Goal: Information Seeking & Learning: Find specific fact

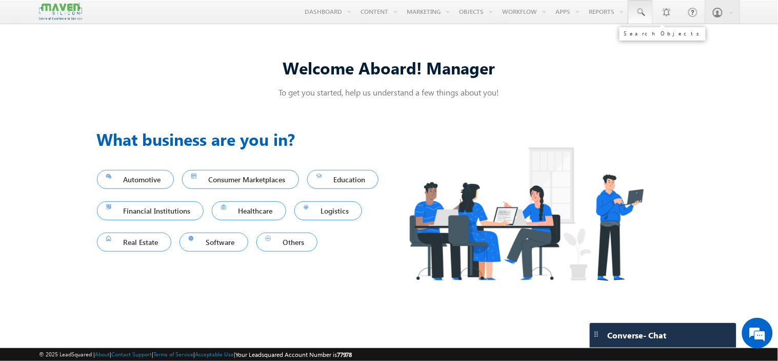
click at [650, 12] on link at bounding box center [640, 12] width 25 height 24
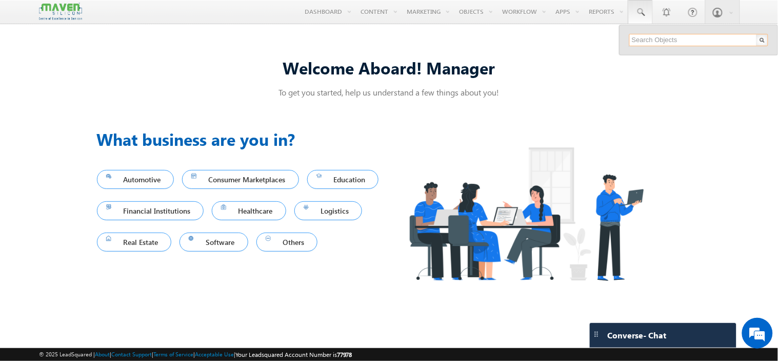
paste input "anandakiroji@gmail.com"
click at [690, 44] on input "anandakiroji@gmail.com" at bounding box center [698, 40] width 139 height 12
paste input "9620750691"
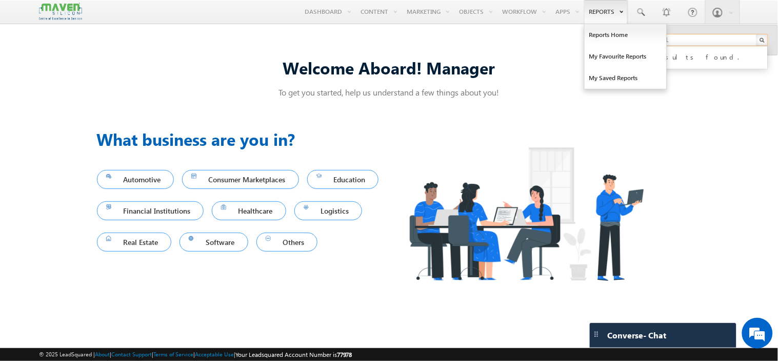
type input "9620750691"
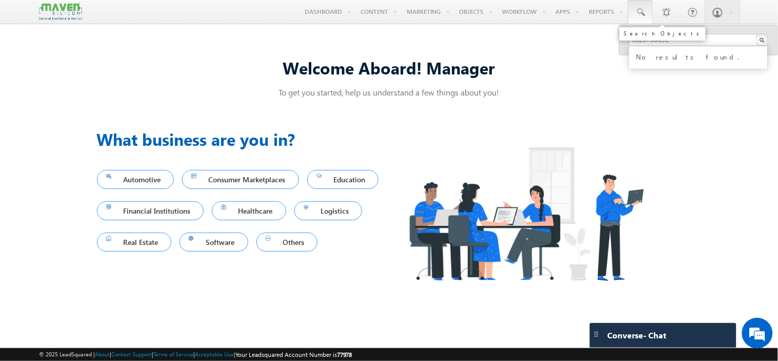
click at [640, 13] on span at bounding box center [641, 12] width 10 height 10
click at [651, 16] on link at bounding box center [640, 12] width 25 height 24
click at [670, 40] on input "text" at bounding box center [698, 40] width 139 height 12
paste input "midhunkumarr100@gmail.com"
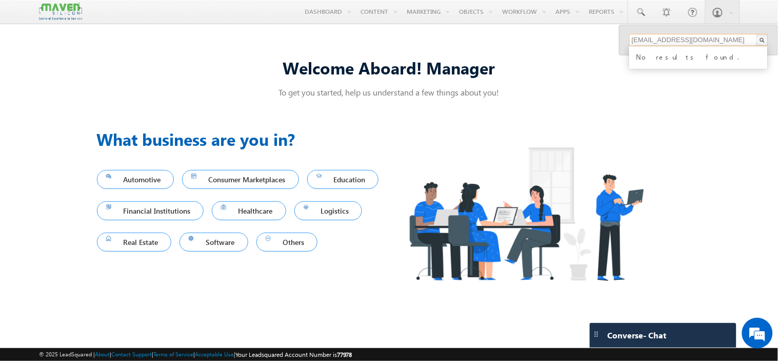
click at [686, 44] on input "midhunkumarr100@gmail.com" at bounding box center [698, 40] width 139 height 12
paste input "chetnanikrishna@rediff"
click at [686, 39] on input "chetnanikrishna@rediffmail.com" at bounding box center [698, 40] width 139 height 12
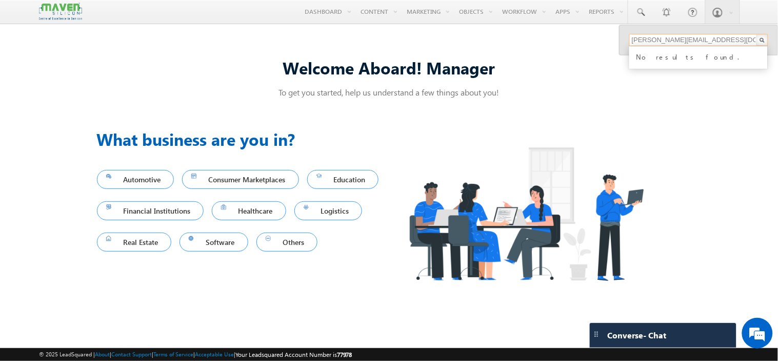
click at [686, 39] on input "chetnanikrishna@rediffmail.com" at bounding box center [698, 40] width 139 height 12
paste input "hp_vinayaka@outlook"
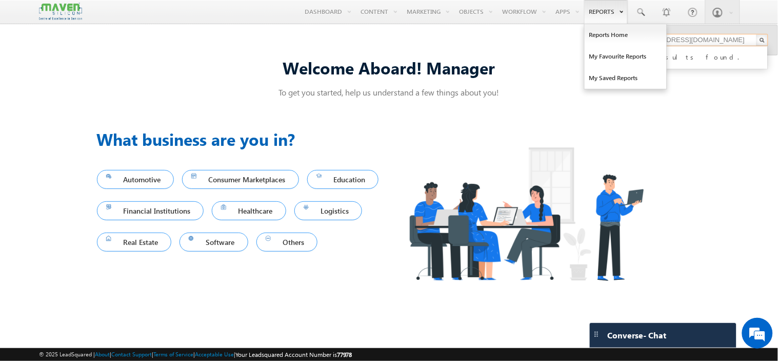
type input "hp_vinayaka@outlook.com"
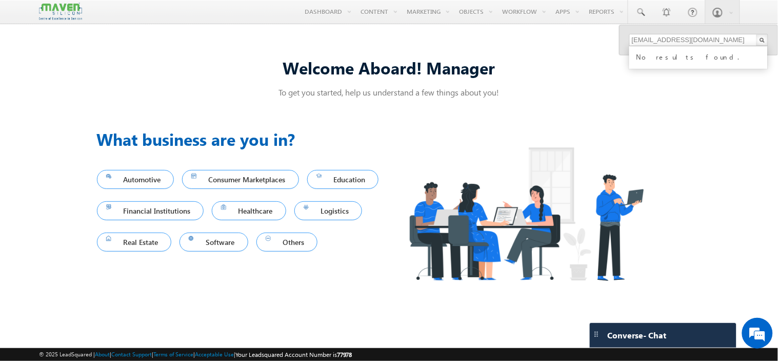
drag, startPoint x: 678, startPoint y: 144, endPoint x: 588, endPoint y: 145, distance: 89.3
click at [0, 0] on link "Sign Out" at bounding box center [0, 0] width 0 height 0
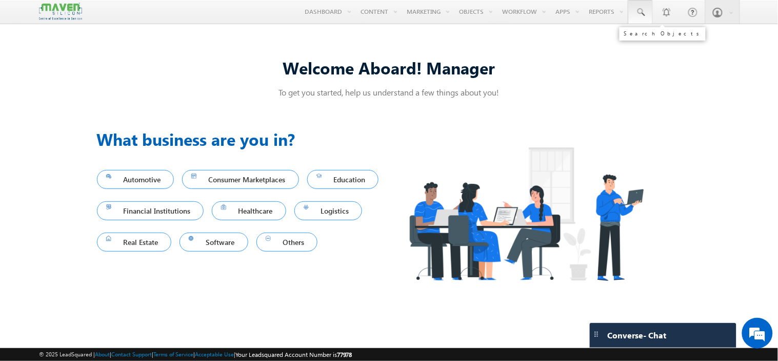
drag, startPoint x: 639, startPoint y: 13, endPoint x: 633, endPoint y: 22, distance: 11.0
click at [639, 13] on span at bounding box center [641, 12] width 10 height 10
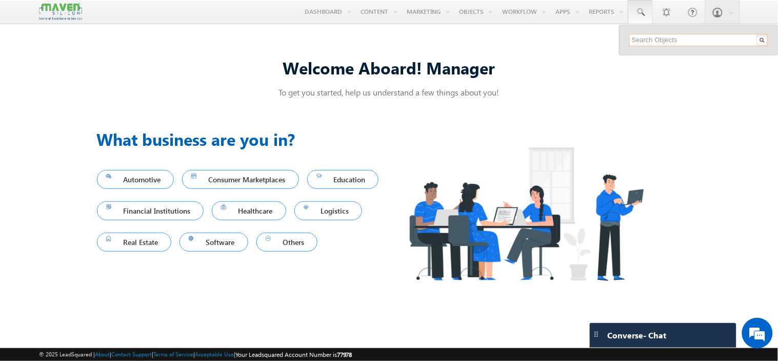
paste input "[PERSON_NAME][EMAIL_ADDRESS][DOMAIN_NAME]"
click at [686, 42] on input "[PERSON_NAME][EMAIL_ADDRESS][DOMAIN_NAME]" at bounding box center [698, 40] width 139 height 12
paste input "Jayantaborah18"
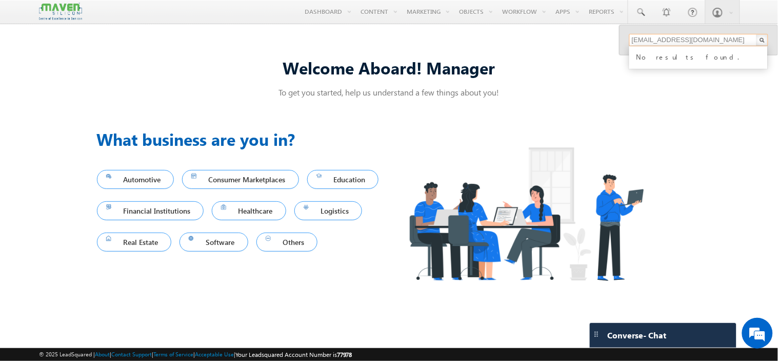
click at [711, 43] on input "[EMAIL_ADDRESS][DOMAIN_NAME]" at bounding box center [698, 40] width 139 height 12
paste input "biswajitdey01"
click at [688, 45] on input "[EMAIL_ADDRESS][DOMAIN_NAME]" at bounding box center [698, 40] width 139 height 12
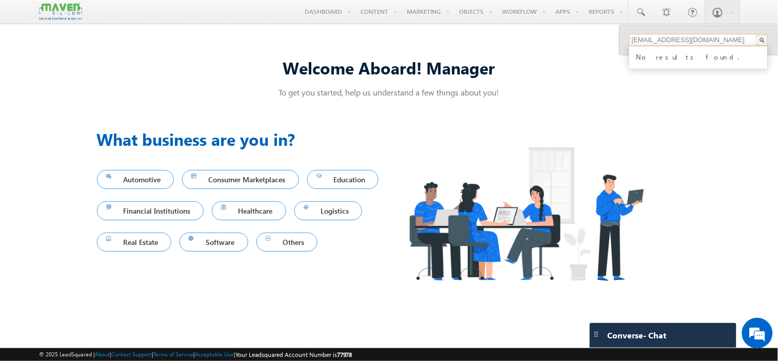
click at [688, 45] on input "[EMAIL_ADDRESS][DOMAIN_NAME]" at bounding box center [698, 40] width 139 height 12
paste input "sett.arjya1997"
click at [693, 40] on input "[EMAIL_ADDRESS][DOMAIN_NAME]" at bounding box center [698, 40] width 139 height 12
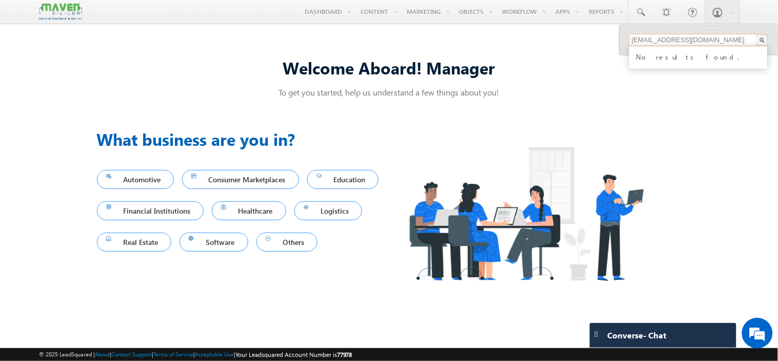
click at [693, 40] on input "[EMAIL_ADDRESS][DOMAIN_NAME]" at bounding box center [698, 40] width 139 height 12
paste input "nageshshek"
click at [693, 37] on input "[EMAIL_ADDRESS][DOMAIN_NAME]" at bounding box center [698, 40] width 139 height 12
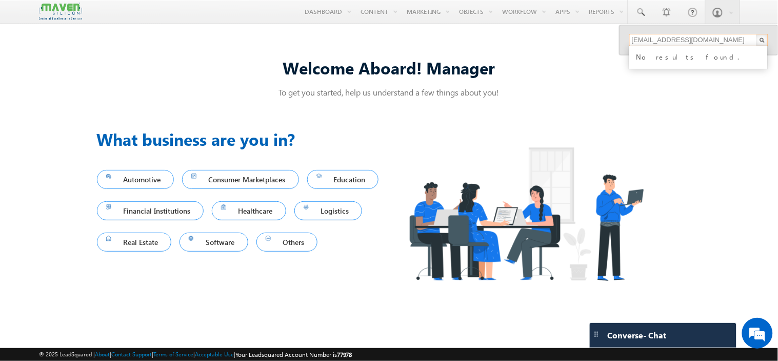
paste input "7483852447"
click at [674, 39] on input "7483852447" at bounding box center [698, 40] width 139 height 12
paste input "9641808021"
click at [691, 42] on input "9641808021" at bounding box center [698, 40] width 139 height 12
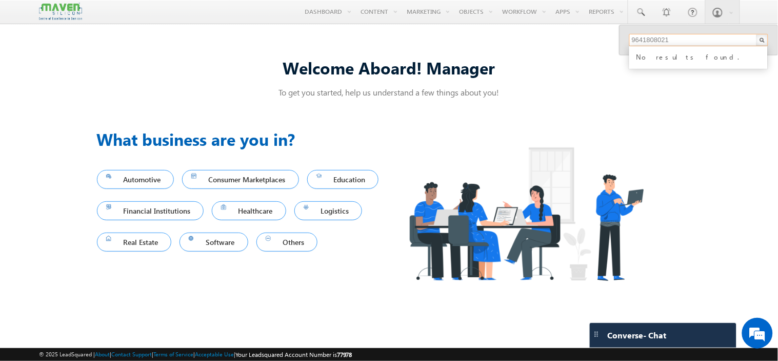
paste input "898068603"
click at [672, 41] on input "9898068603" at bounding box center [698, 40] width 139 height 12
click at [672, 40] on input "9898068603" at bounding box center [698, 40] width 139 height 12
paste input "762300984"
type input "7623009843"
